Goal: Find specific page/section

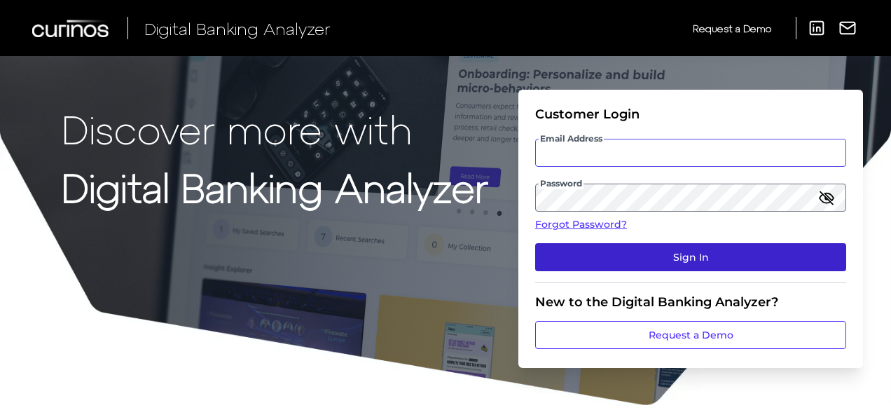
type input "[PERSON_NAME][EMAIL_ADDRESS][PERSON_NAME][DOMAIN_NAME]"
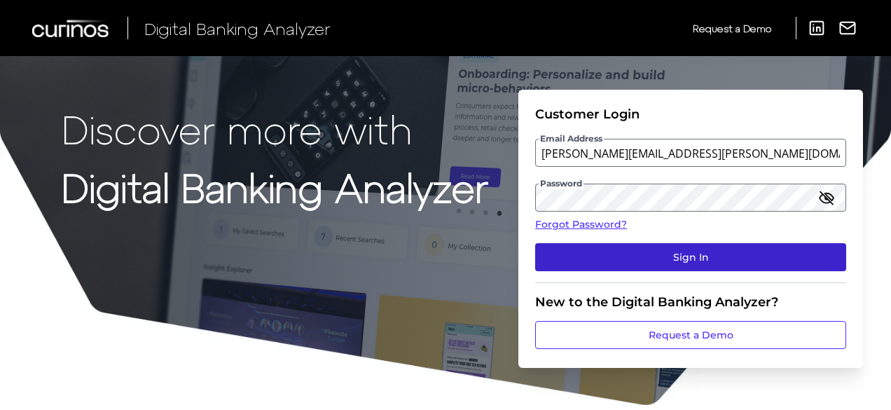
click at [716, 254] on button "Sign In" at bounding box center [690, 257] width 311 height 28
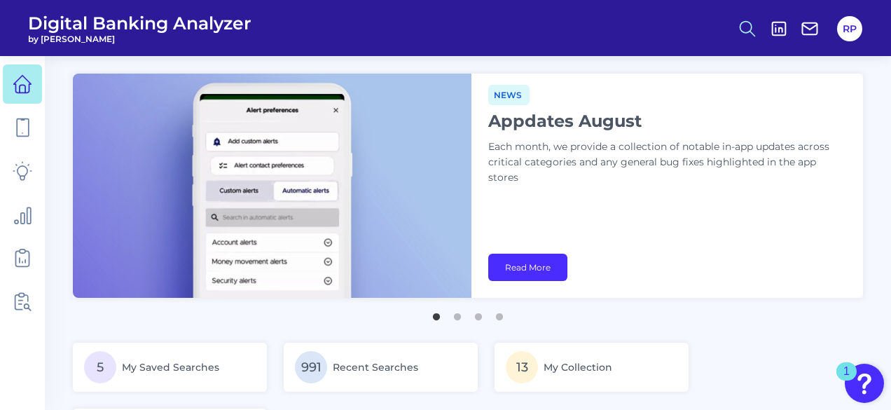
click at [747, 30] on icon at bounding box center [748, 29] width 20 height 20
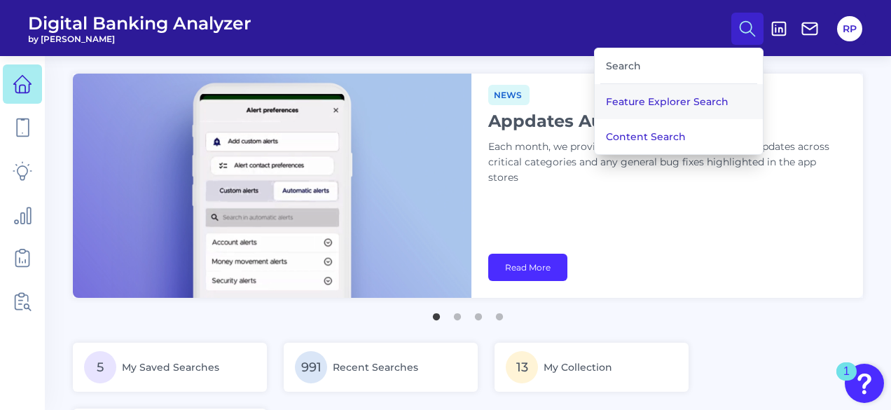
click at [648, 93] on button "Feature Explorer Search" at bounding box center [679, 101] width 168 height 35
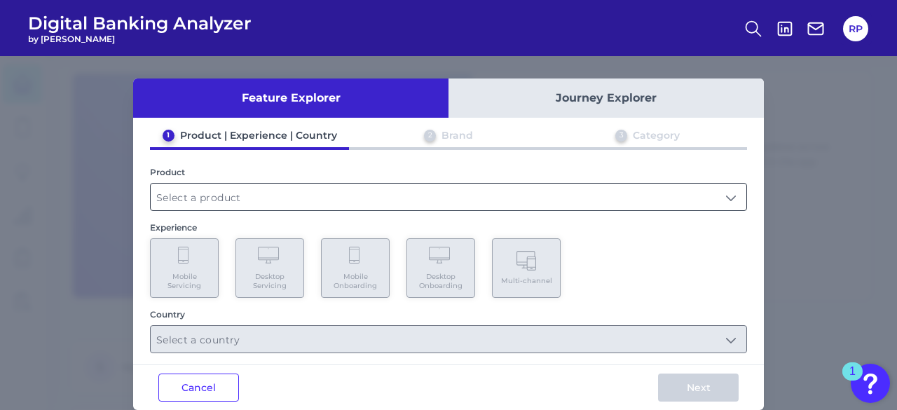
click at [262, 203] on input "text" at bounding box center [449, 197] width 596 height 27
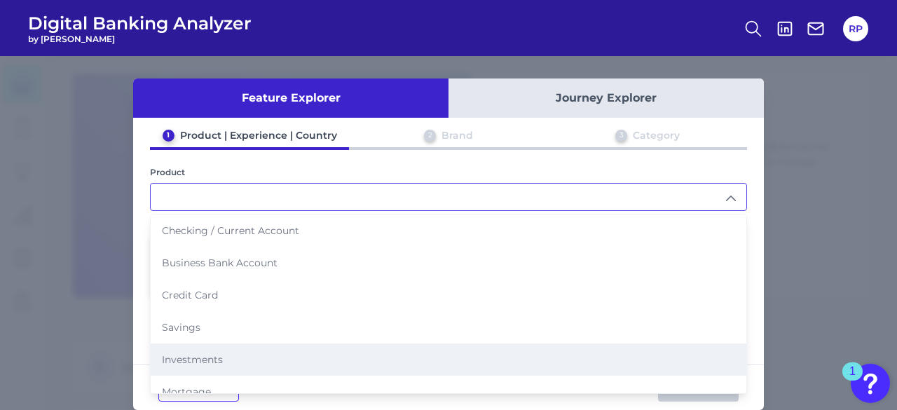
click at [242, 349] on li "Investments" at bounding box center [449, 359] width 596 height 32
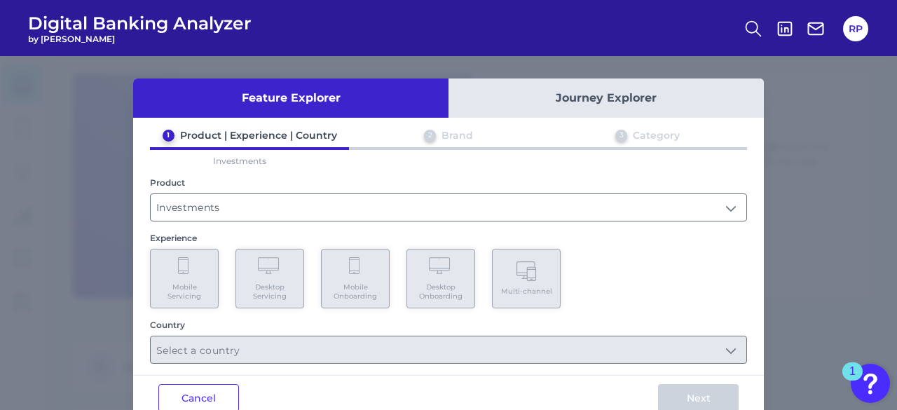
type input "Investments"
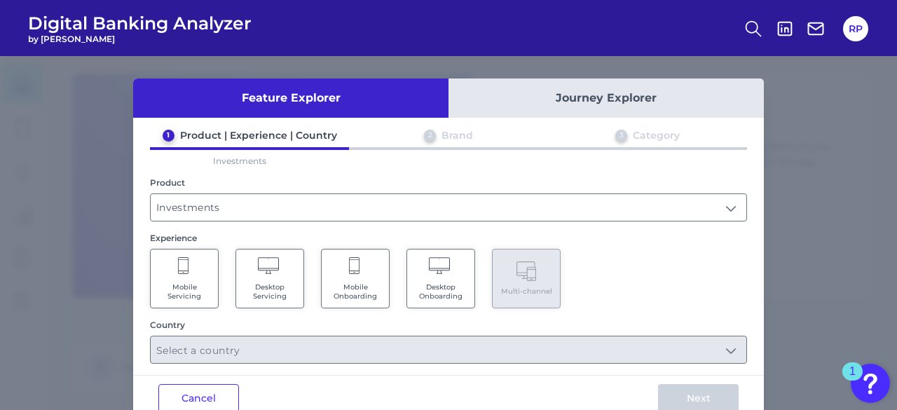
click at [338, 296] on span "Mobile Onboarding" at bounding box center [355, 291] width 53 height 18
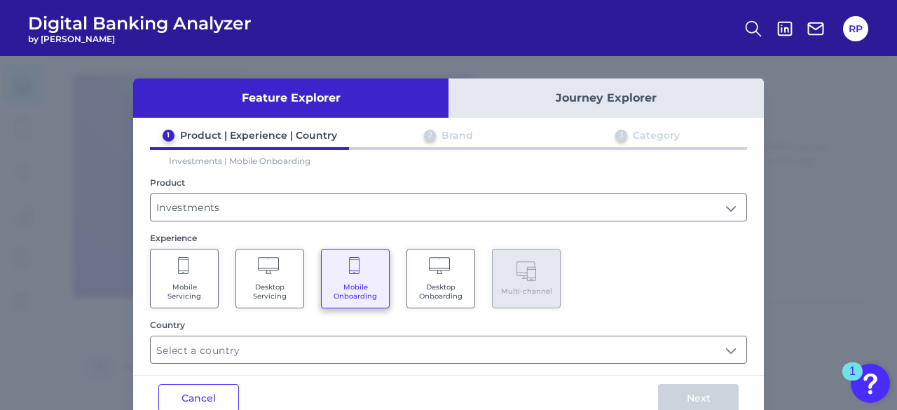
click at [205, 292] on span "Mobile Servicing" at bounding box center [184, 291] width 53 height 18
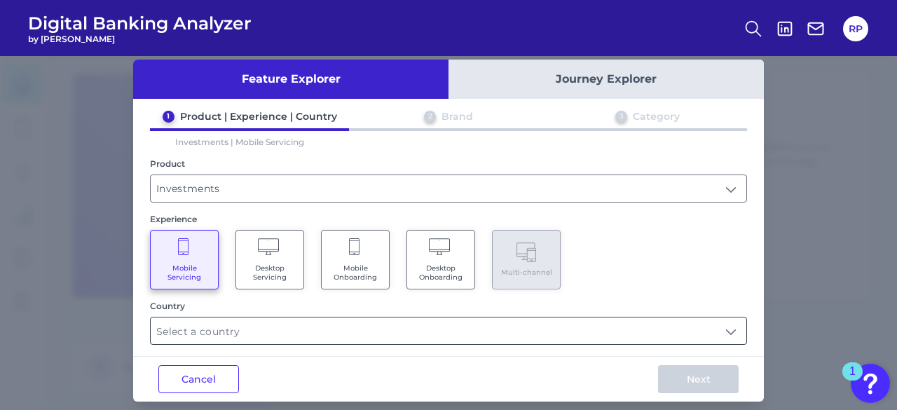
scroll to position [29, 0]
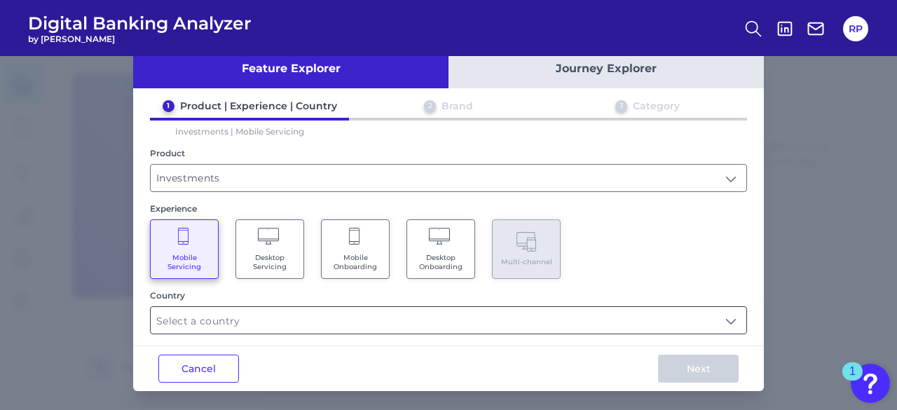
click at [381, 316] on input "text" at bounding box center [449, 320] width 596 height 27
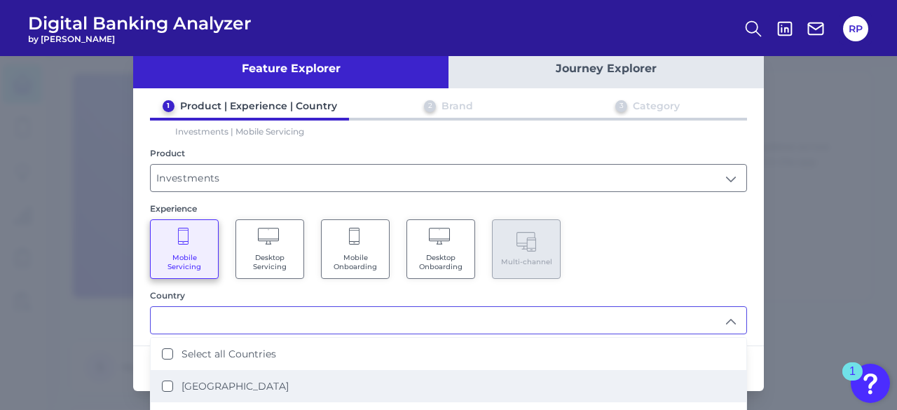
click at [234, 380] on label "[GEOGRAPHIC_DATA]" at bounding box center [235, 386] width 107 height 13
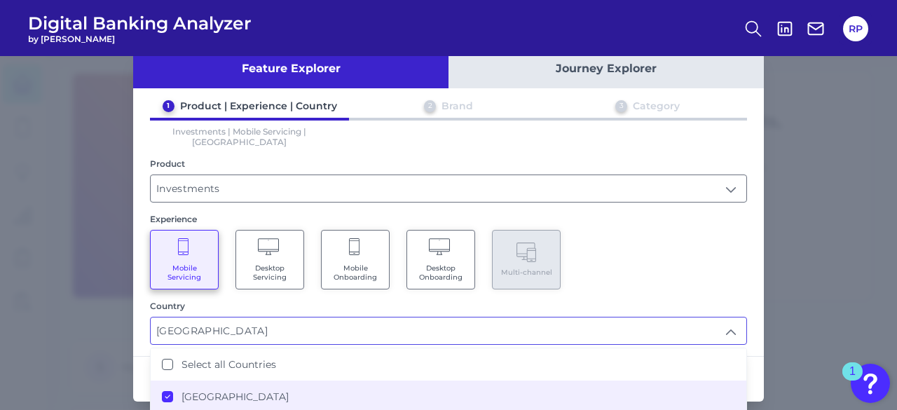
type input "[GEOGRAPHIC_DATA]"
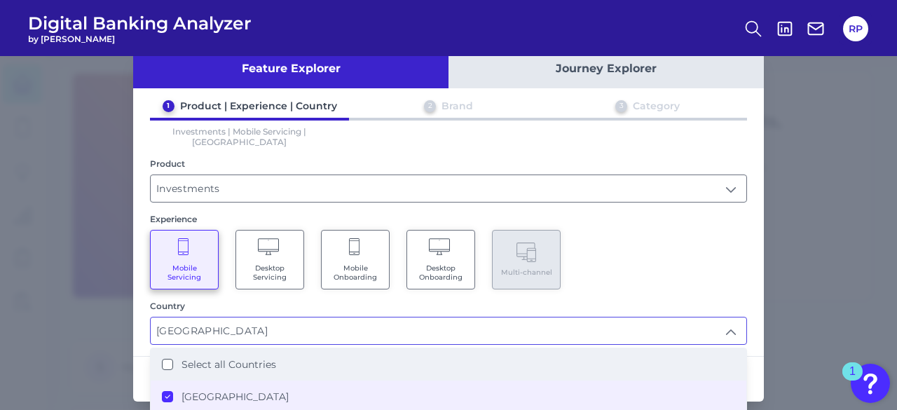
scroll to position [0, 0]
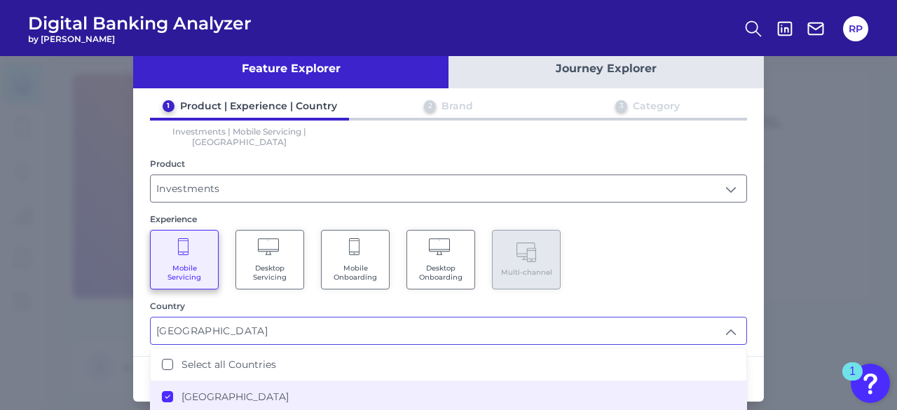
click at [747, 253] on div "1 Product | Experience | Country 2 Brand 3 Category Investments | Mobile Servic…" at bounding box center [448, 222] width 631 height 245
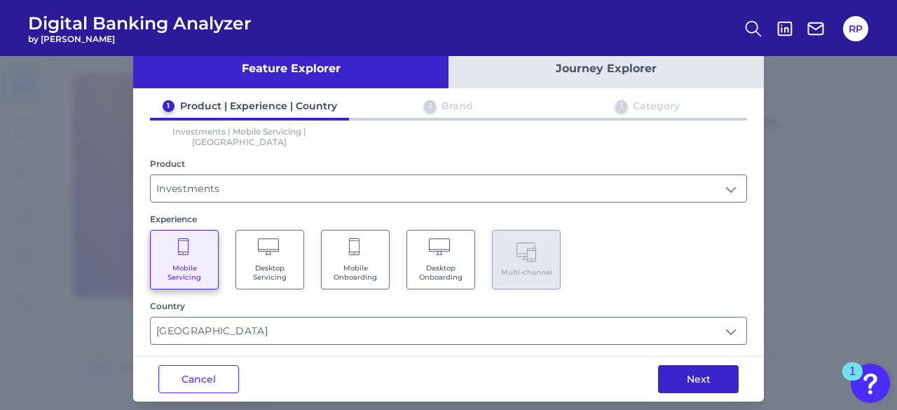
click at [710, 374] on button "Next" at bounding box center [698, 379] width 81 height 28
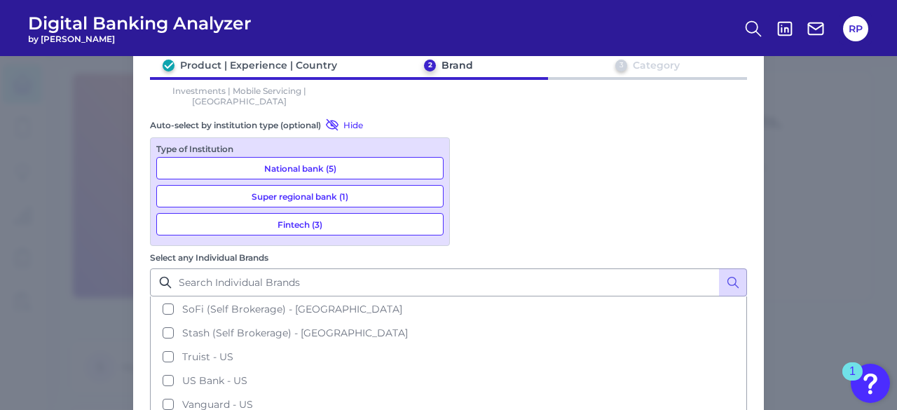
scroll to position [470, 0]
